Goal: Task Accomplishment & Management: Use online tool/utility

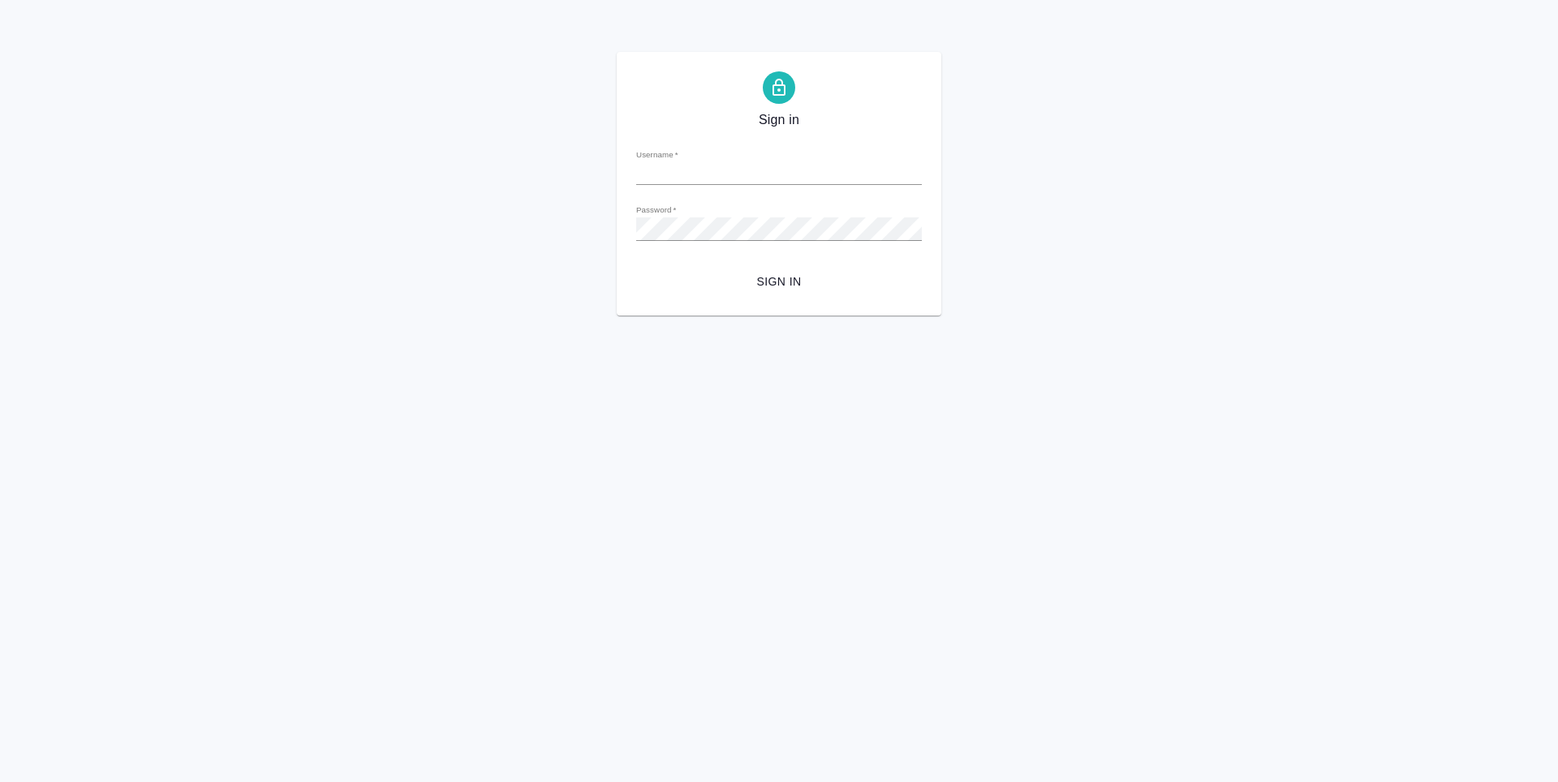
type input "a.vasileva@awatera.com"
click at [771, 281] on span "Sign in" at bounding box center [779, 282] width 260 height 20
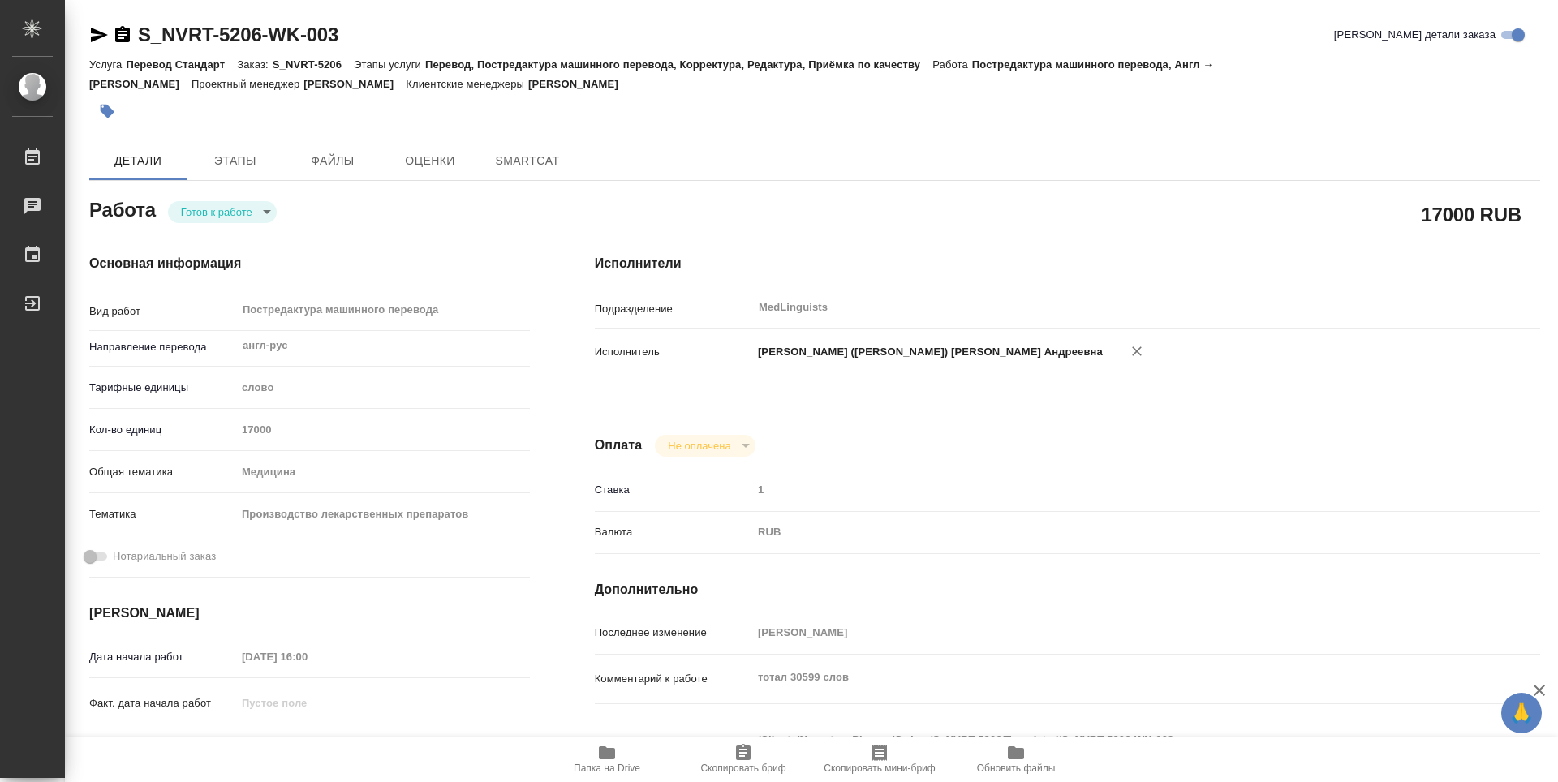
type textarea "x"
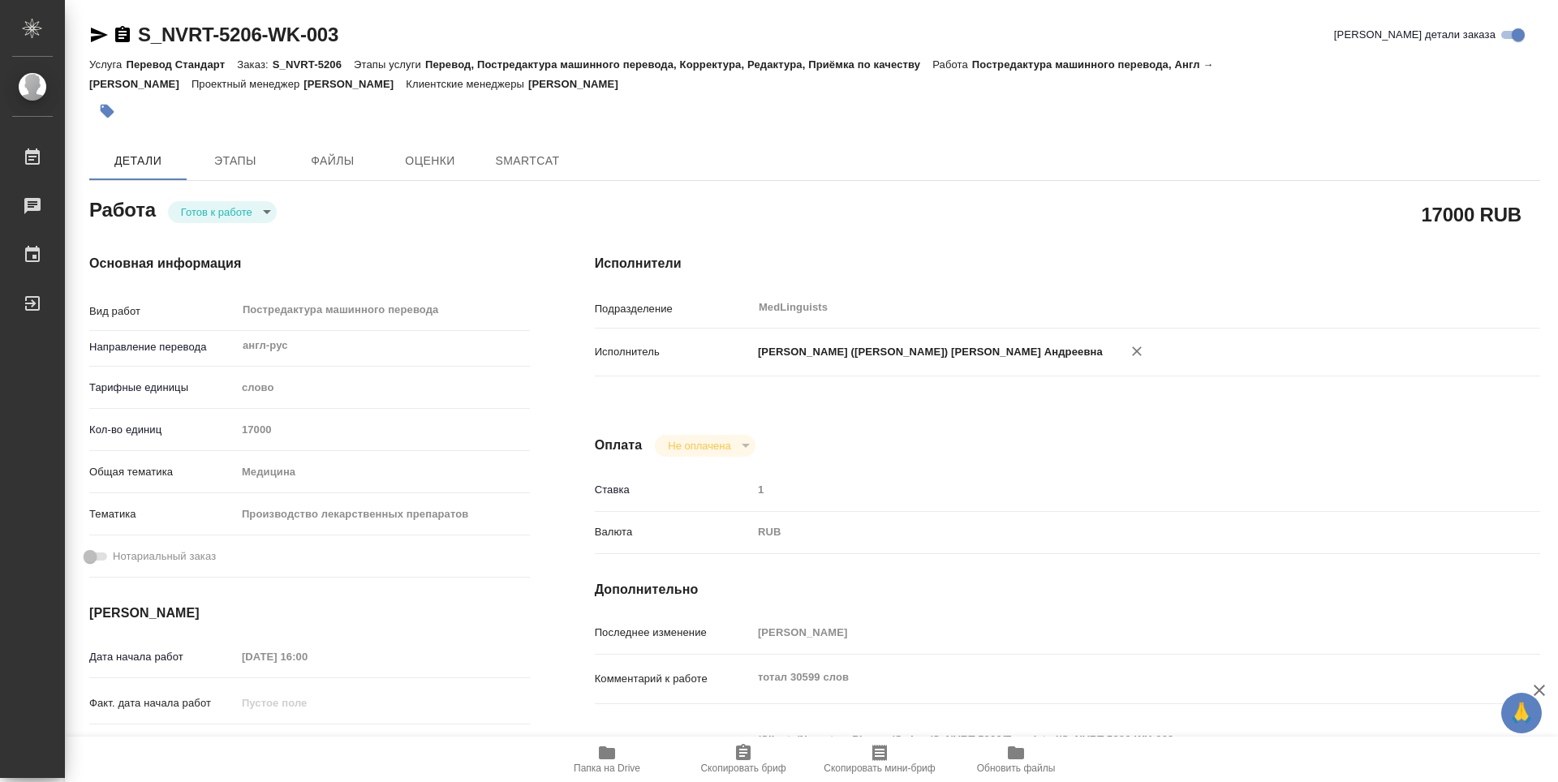
type textarea "x"
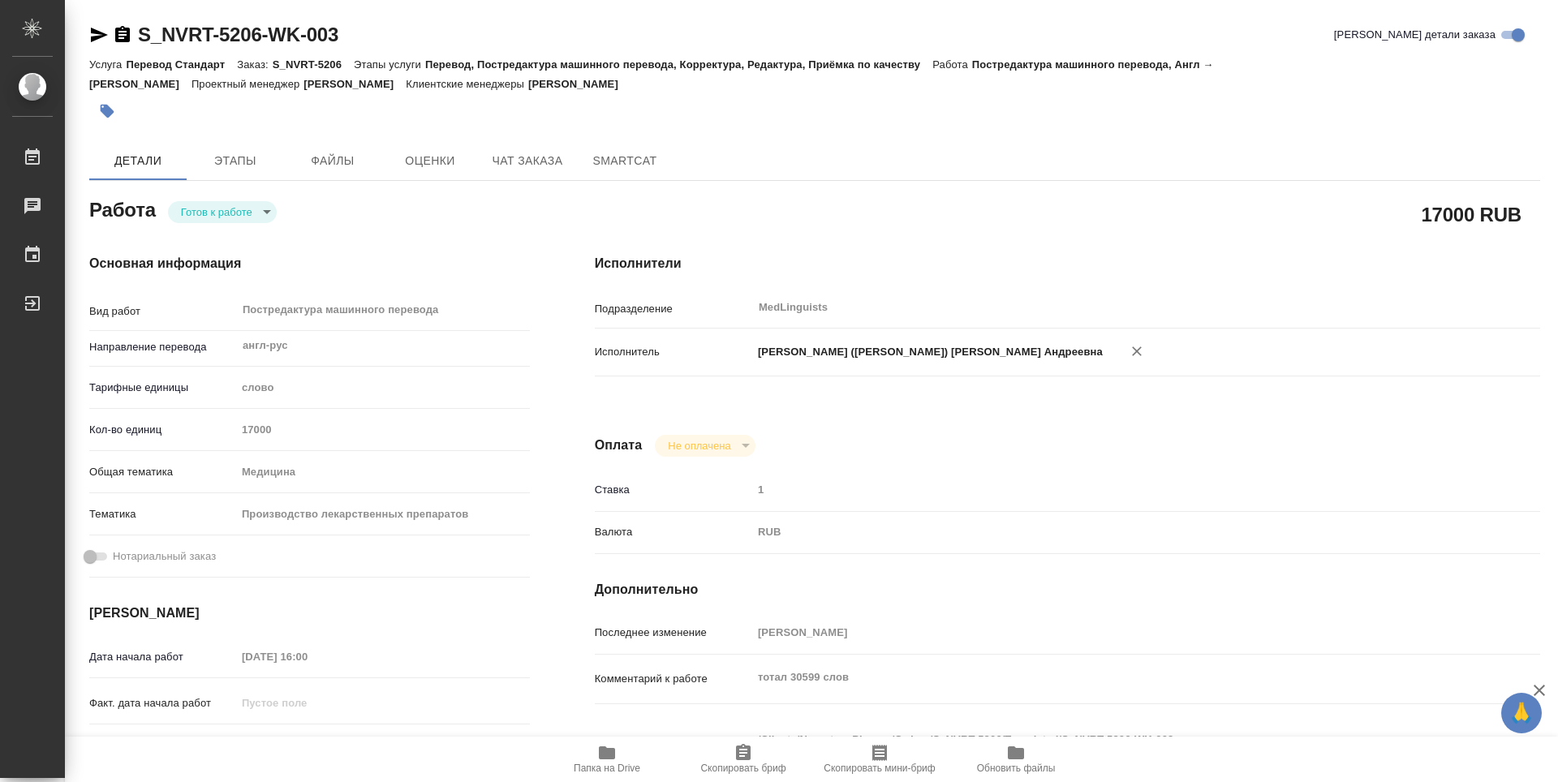
scroll to position [81, 0]
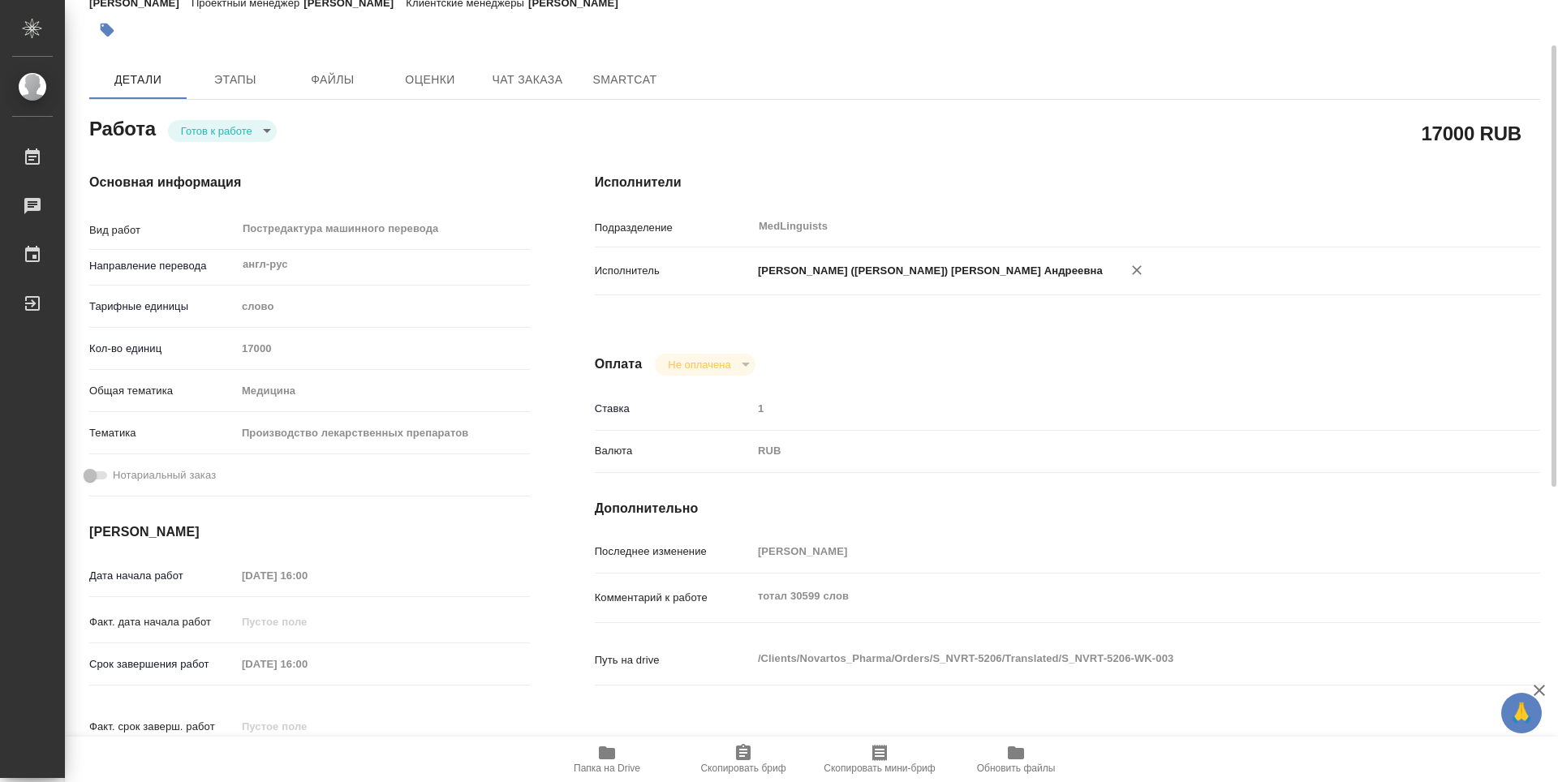
type textarea "x"
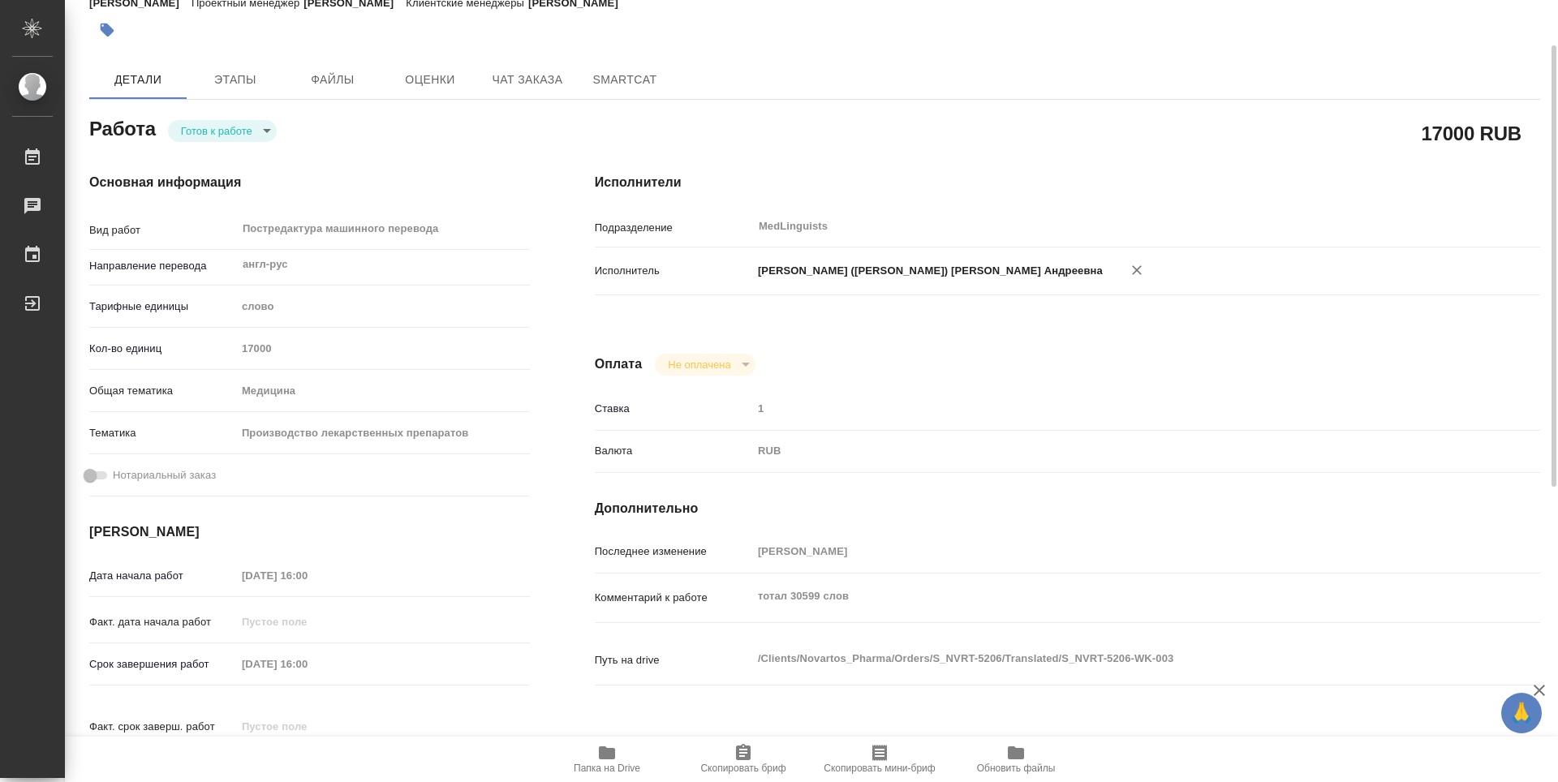
type textarea "x"
